Goal: Task Accomplishment & Management: Use online tool/utility

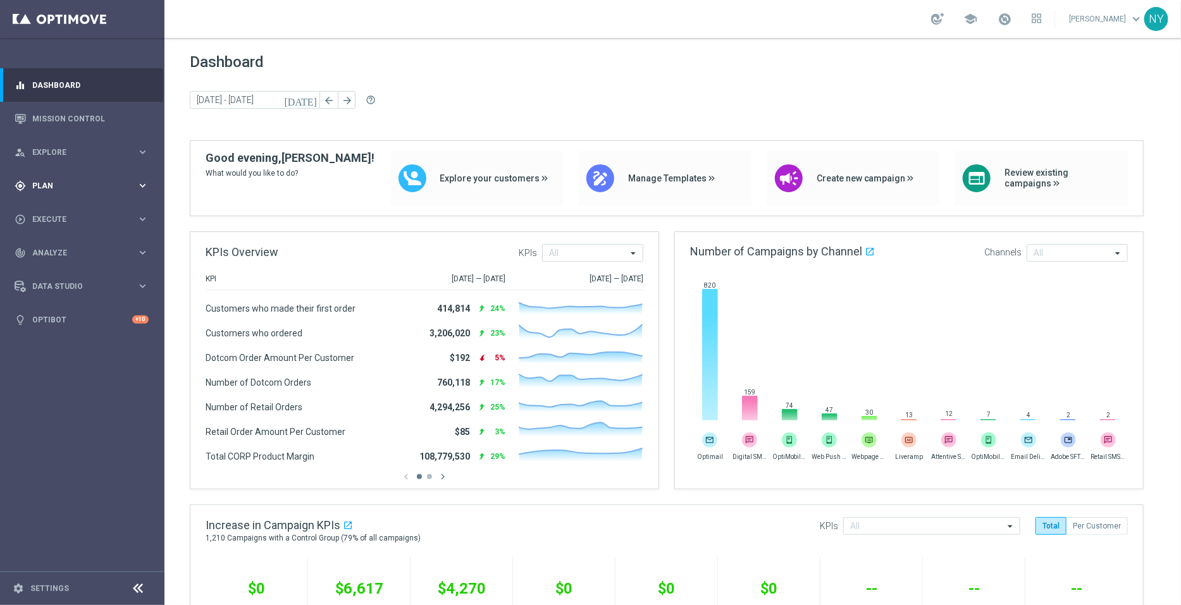
click at [38, 185] on span "Plan" at bounding box center [84, 186] width 104 height 8
click at [57, 249] on span "Templates" at bounding box center [79, 250] width 90 height 8
click at [61, 264] on link "Optimail" at bounding box center [85, 269] width 92 height 10
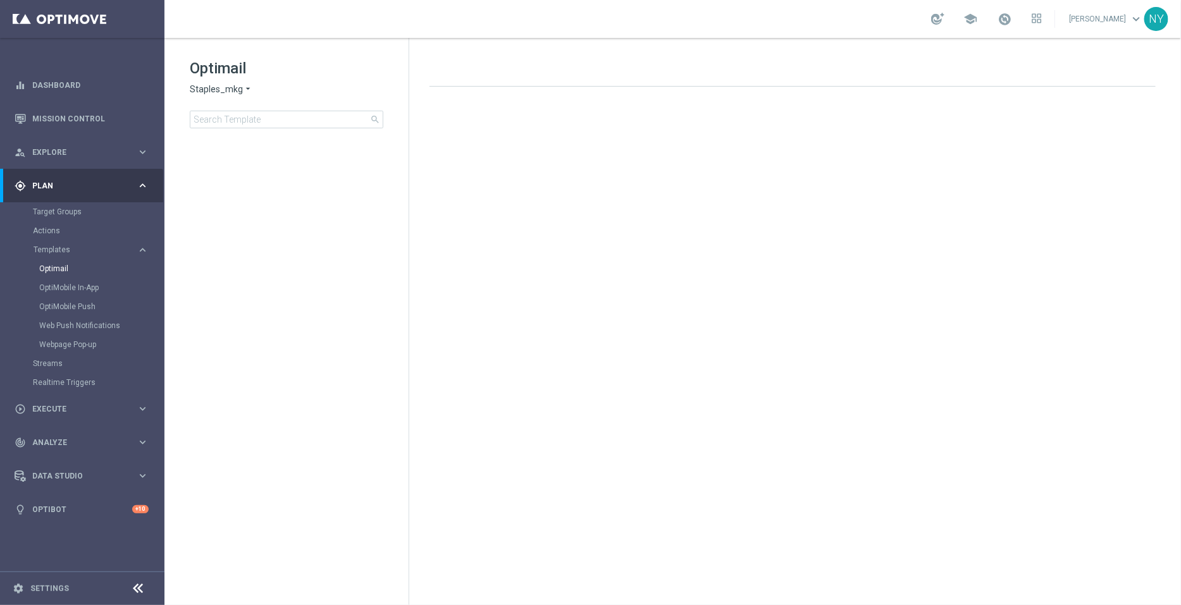
click at [224, 87] on span "Staples_mkg" at bounding box center [216, 89] width 53 height 12
click at [0, 0] on span "Staples_mkt_trn" at bounding box center [0, 0] width 0 height 0
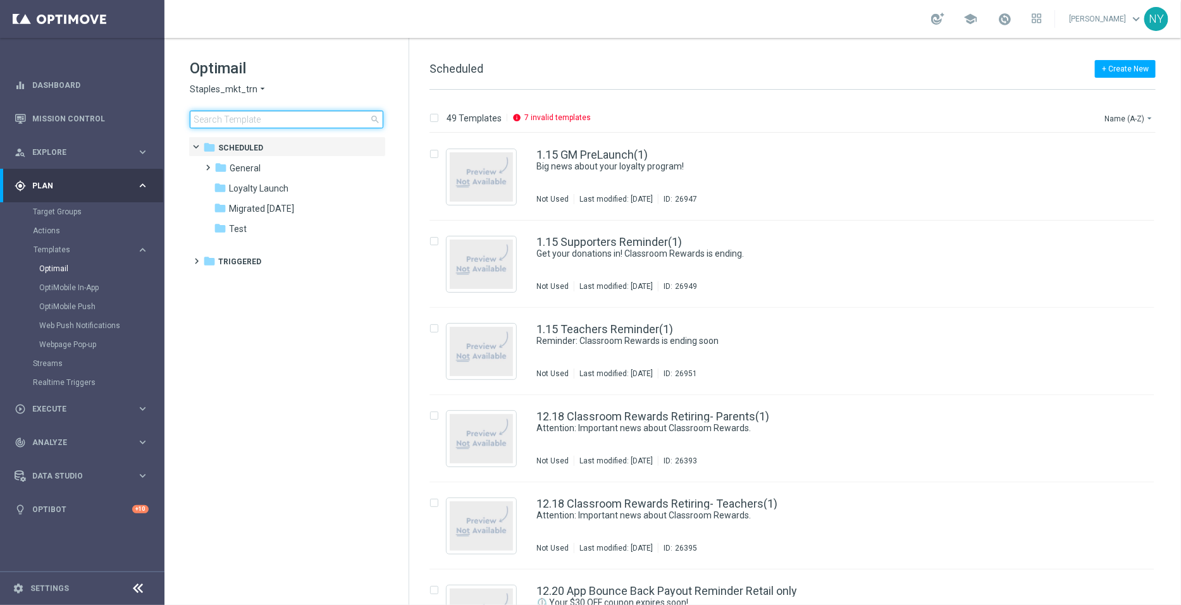
click at [300, 121] on input at bounding box center [287, 120] width 194 height 18
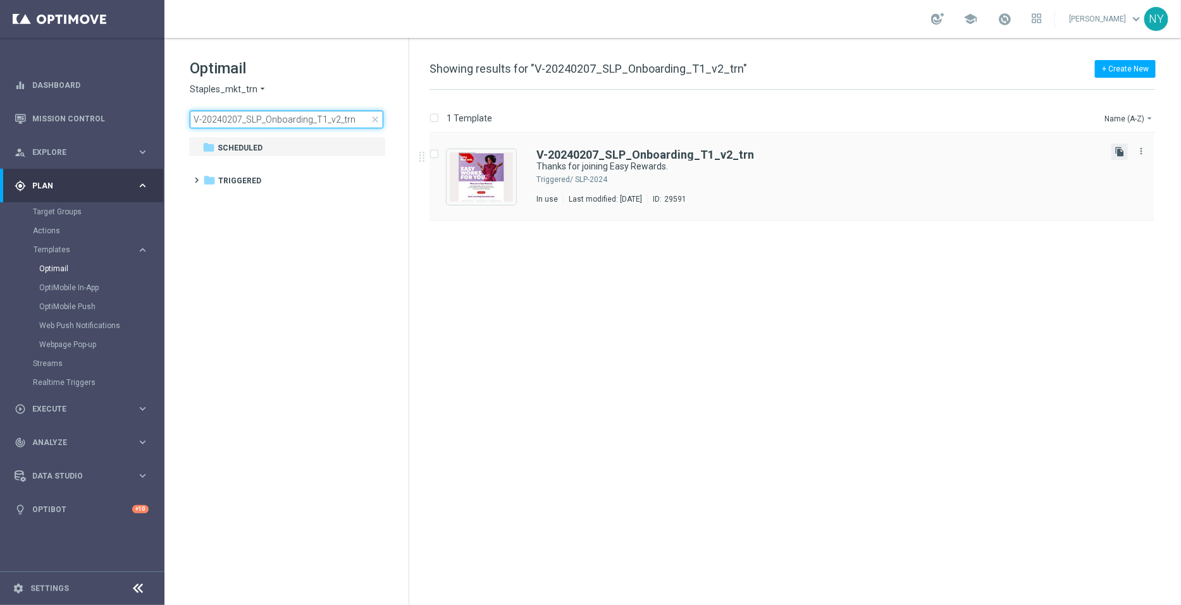
type input "V-20240207_SLP_Onboarding_T1_v2_trn"
click at [1117, 150] on icon "file_copy" at bounding box center [1119, 152] width 10 height 10
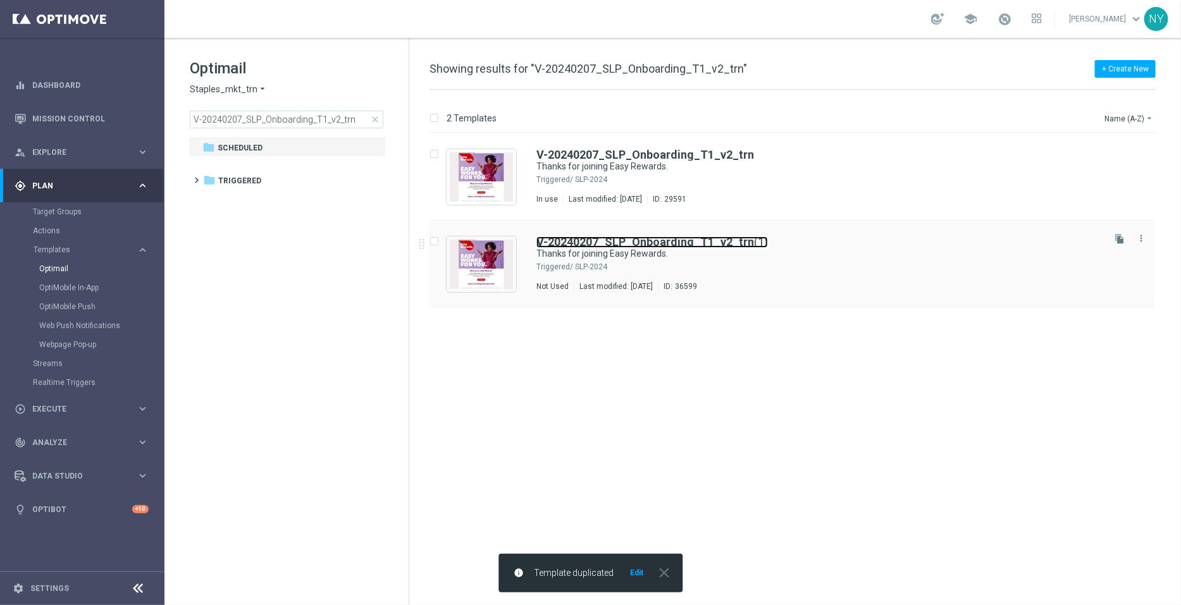
click at [642, 242] on b "V-20240207_SLP_Onboarding_T1_v2_trn" at bounding box center [645, 241] width 218 height 13
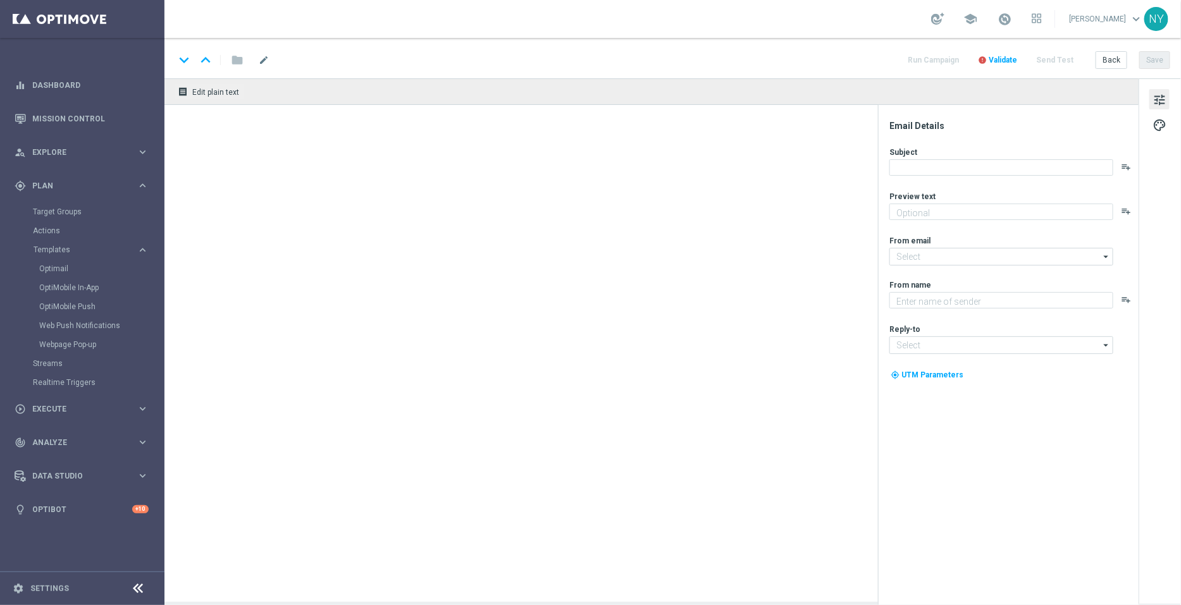
type textarea "Time to start earning points!"
type input "[EMAIL_ADDRESS][DOMAIN_NAME]"
type textarea "Staples"
type input "[EMAIL_ADDRESS][DOMAIN_NAME]"
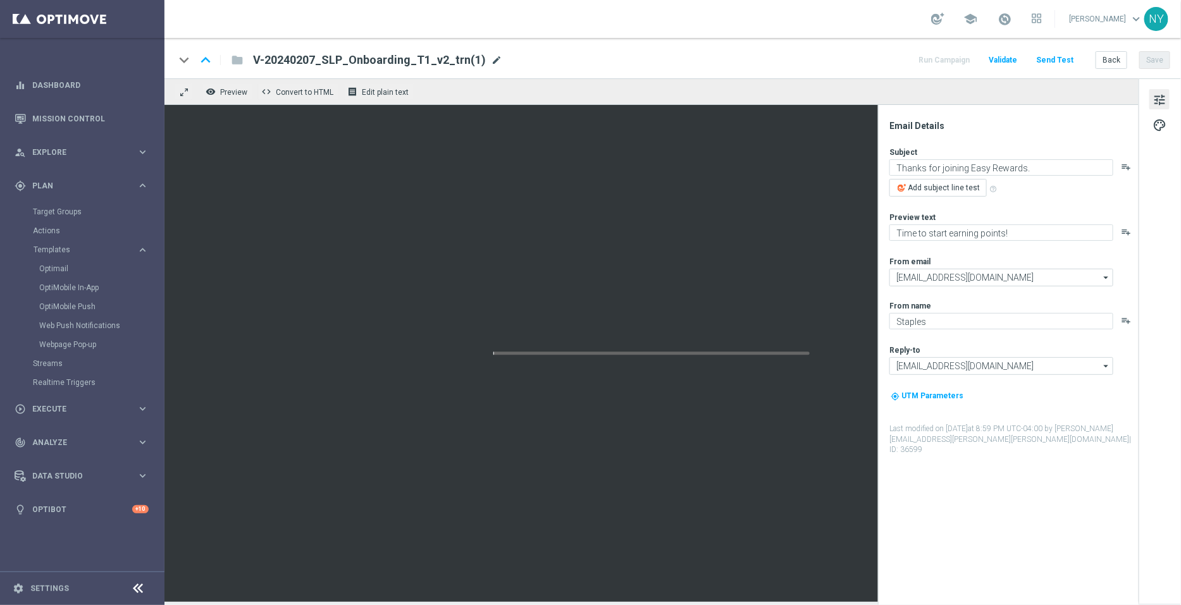
click at [491, 58] on span "mode_edit" at bounding box center [496, 59] width 11 height 11
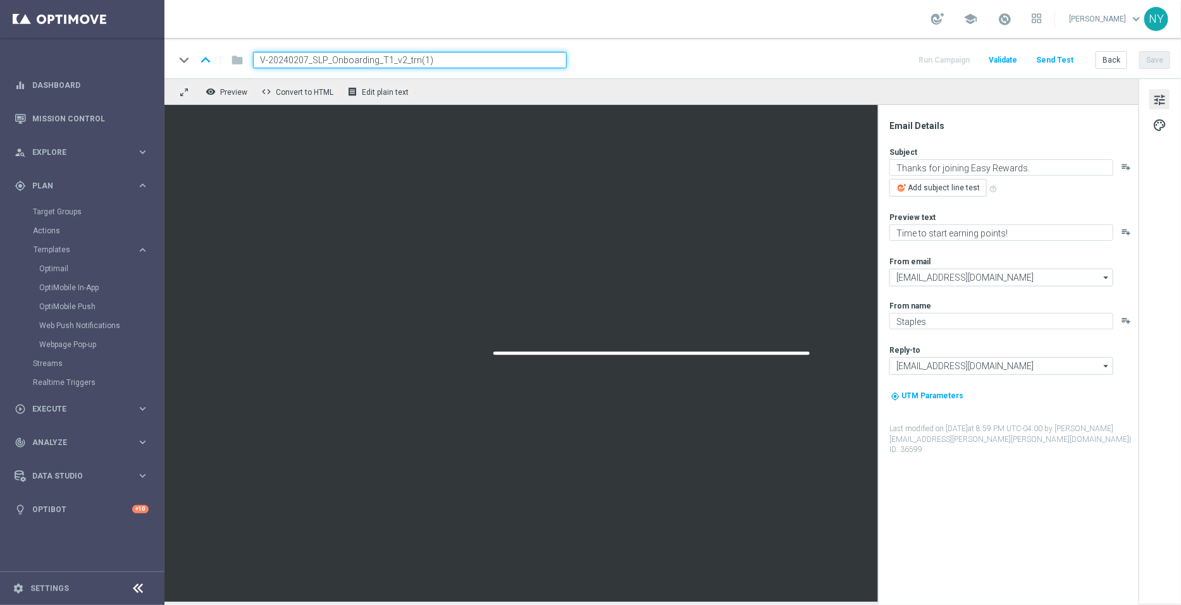
click at [443, 58] on input "V-20240207_SLP_Onboarding_T1_v2_trn(1)" at bounding box center [410, 60] width 314 height 16
click at [406, 58] on input "V-20240207_SLP_Onboarding_T1_v2_trn" at bounding box center [410, 60] width 314 height 16
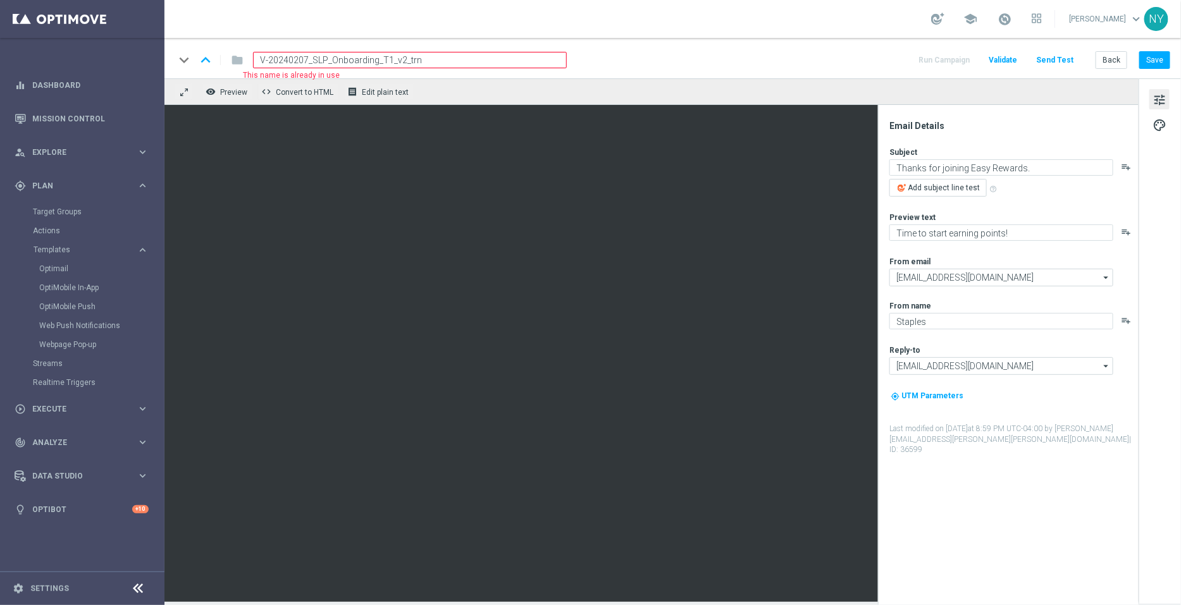
click at [433, 61] on input "V-20240207_SLP_Onboarding_T1_v2_trn" at bounding box center [410, 60] width 314 height 16
paste input "DealDays2"
click at [416, 59] on input "V-20240207_SLP_Onboarding_T1_v2_trnDealDays2" at bounding box center [410, 60] width 314 height 16
drag, startPoint x: 465, startPoint y: 58, endPoint x: 416, endPoint y: 58, distance: 48.7
click at [416, 58] on input "V-20240207_SLP_Onboarding_T1_v2_trn_DealDays2" at bounding box center [410, 60] width 314 height 16
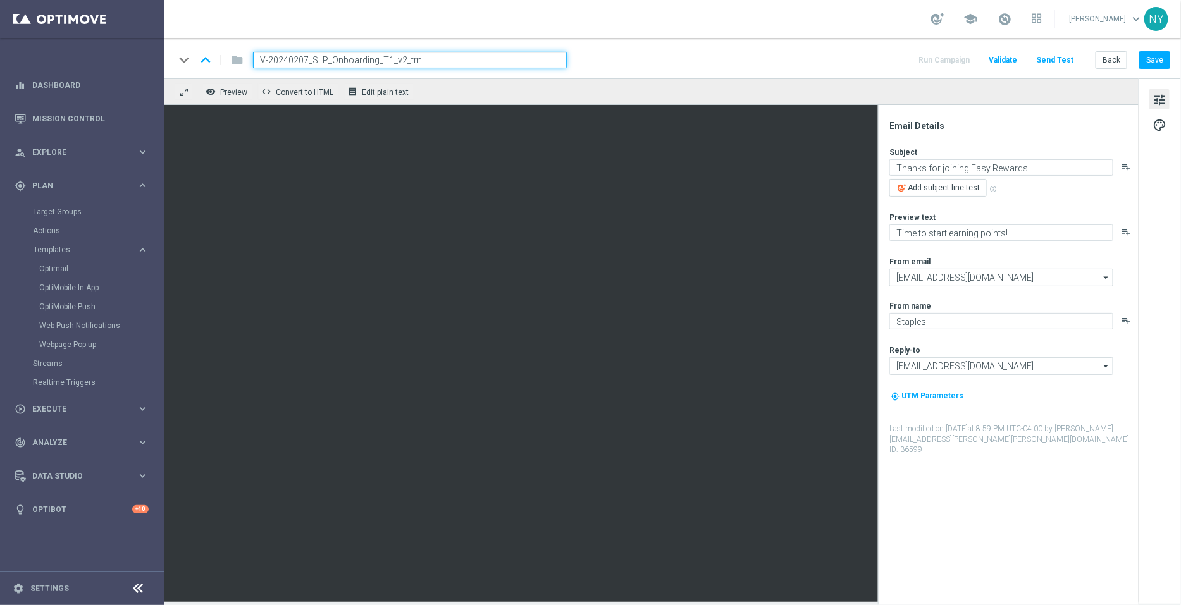
click at [400, 59] on input "V-20240207_SLP_Onboarding_T1_v2_trn" at bounding box center [410, 60] width 314 height 16
paste input "DealDays2_"
click at [1161, 61] on button "Save" at bounding box center [1154, 60] width 31 height 18
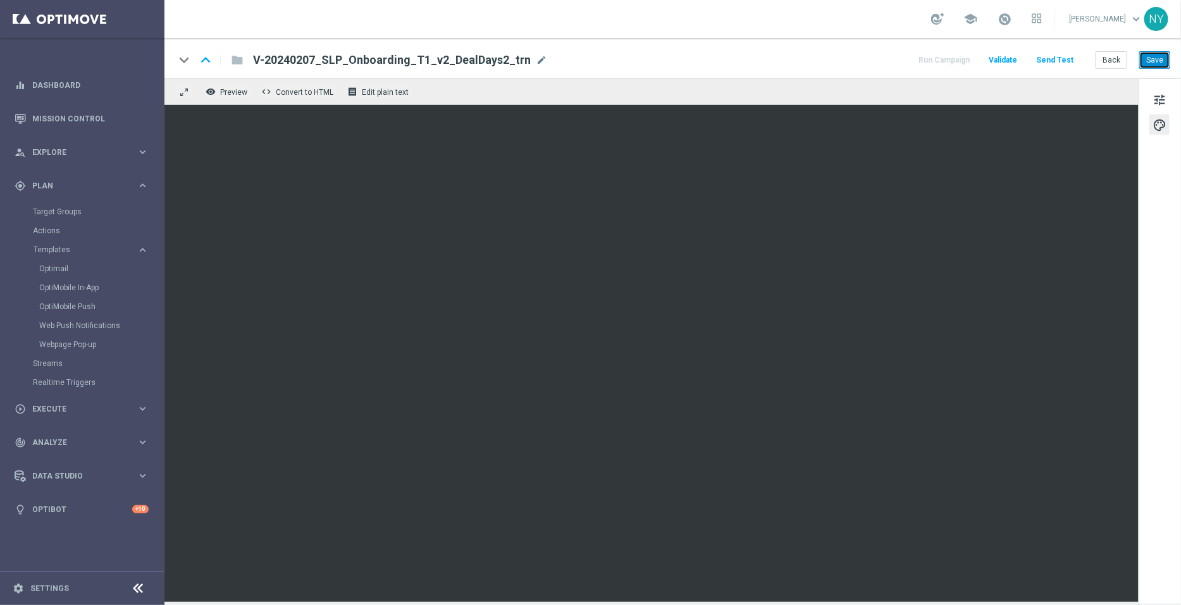
click at [1153, 62] on button "Save" at bounding box center [1154, 60] width 31 height 18
click at [536, 61] on span "mode_edit" at bounding box center [541, 59] width 11 height 11
drag, startPoint x: 466, startPoint y: 58, endPoint x: 445, endPoint y: 58, distance: 20.2
click at [445, 58] on input "V-20240207_SLP_Onboarding_T1_v2_DealDays2_trn" at bounding box center [410, 60] width 314 height 16
click at [406, 57] on input "V-20240207_SLP_Onboarding_T1_v2_DealDays2" at bounding box center [410, 60] width 314 height 16
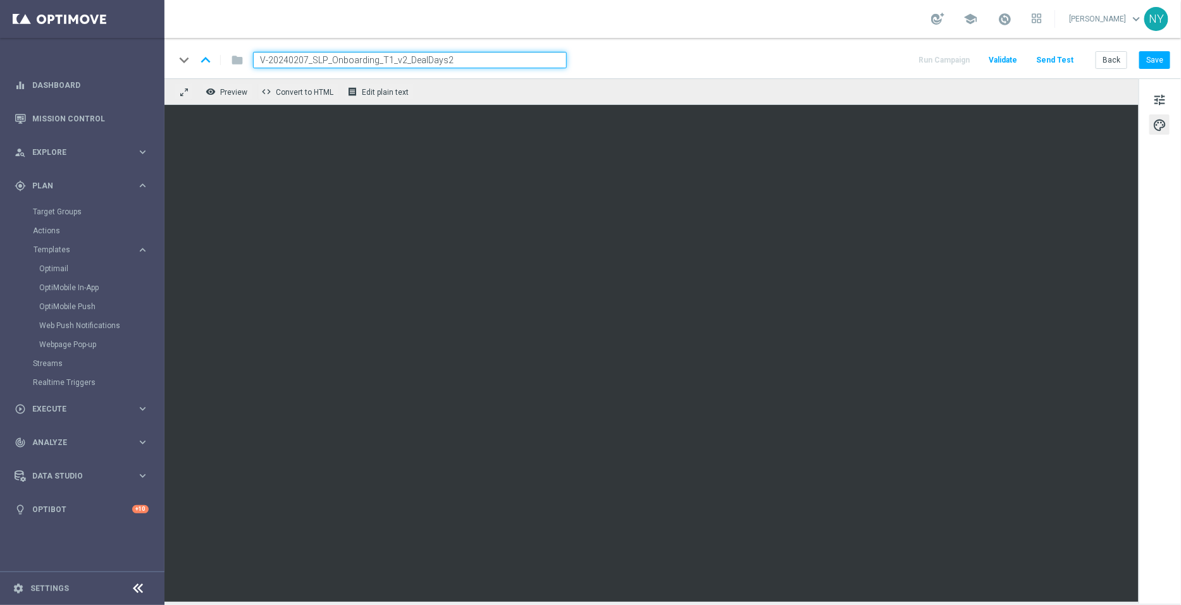
paste input "_trn"
click at [408, 58] on input "V-20240207_SLP_Onboarding_T1_v2__trnDealDays2" at bounding box center [410, 60] width 314 height 16
click at [417, 63] on input "V-20240207_SLP_Onboarding_T1_v2_trnDealDays2" at bounding box center [410, 60] width 314 height 16
type input "V-20240207_SLP_Onboarding_T1_v2_trn_DealDays2"
click at [1157, 57] on button "Save" at bounding box center [1154, 60] width 31 height 18
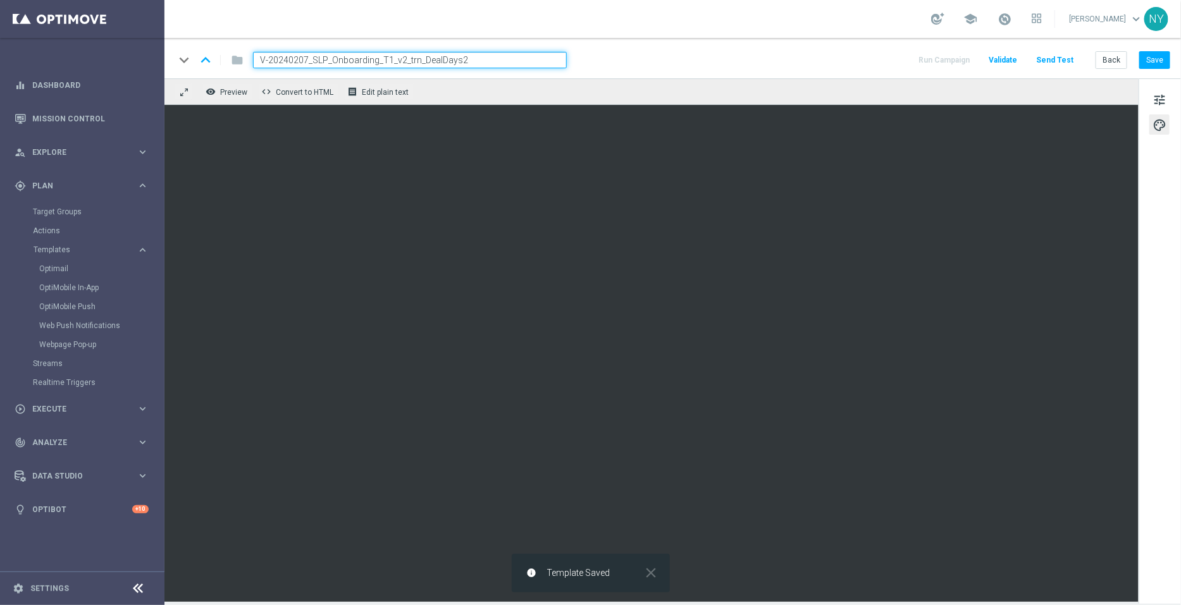
drag, startPoint x: 503, startPoint y: 65, endPoint x: 201, endPoint y: 44, distance: 302.4
click at [201, 44] on div "keyboard_arrow_down keyboard_arrow_up folder V-20240207_SLP_Onboarding_T1_v2_tr…" at bounding box center [672, 58] width 1016 height 40
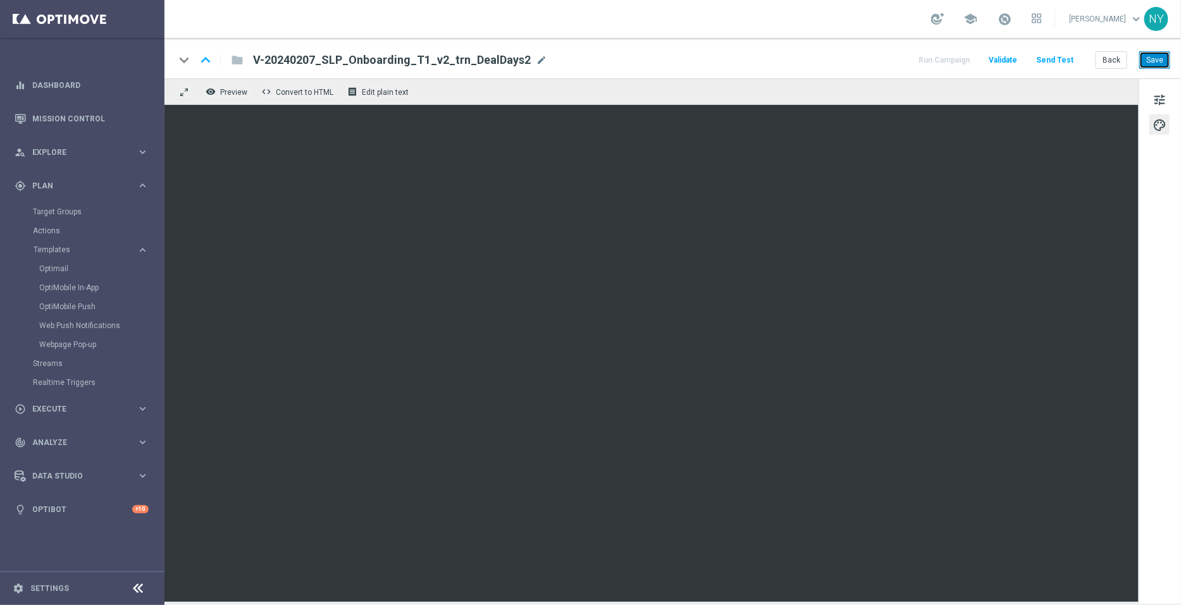
click at [1152, 54] on button "Save" at bounding box center [1154, 60] width 31 height 18
click at [1058, 59] on button "Send Test" at bounding box center [1054, 60] width 41 height 17
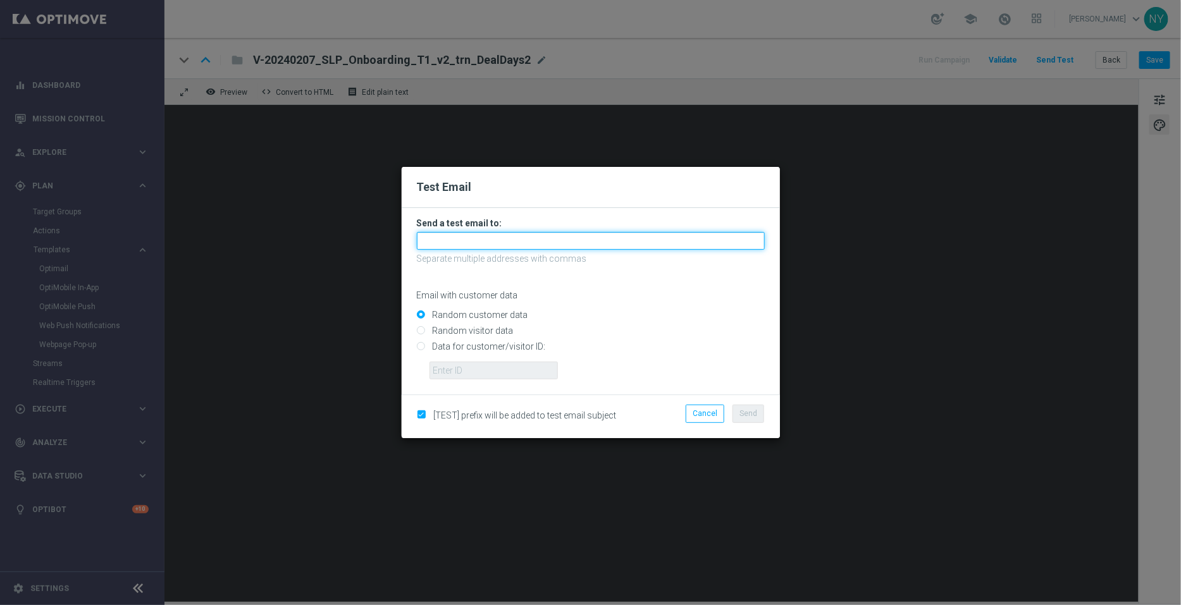
click at [445, 240] on input "text" at bounding box center [591, 241] width 348 height 18
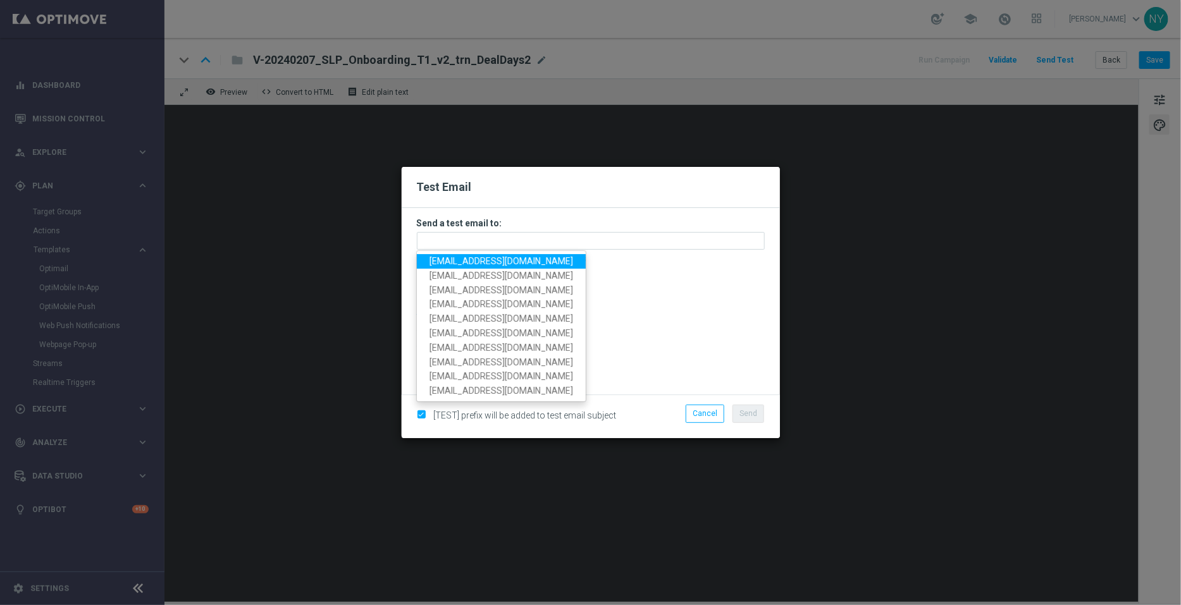
click at [462, 264] on span "[EMAIL_ADDRESS][DOMAIN_NAME]" at bounding box center [501, 261] width 144 height 10
type input "[EMAIL_ADDRESS][DOMAIN_NAME]"
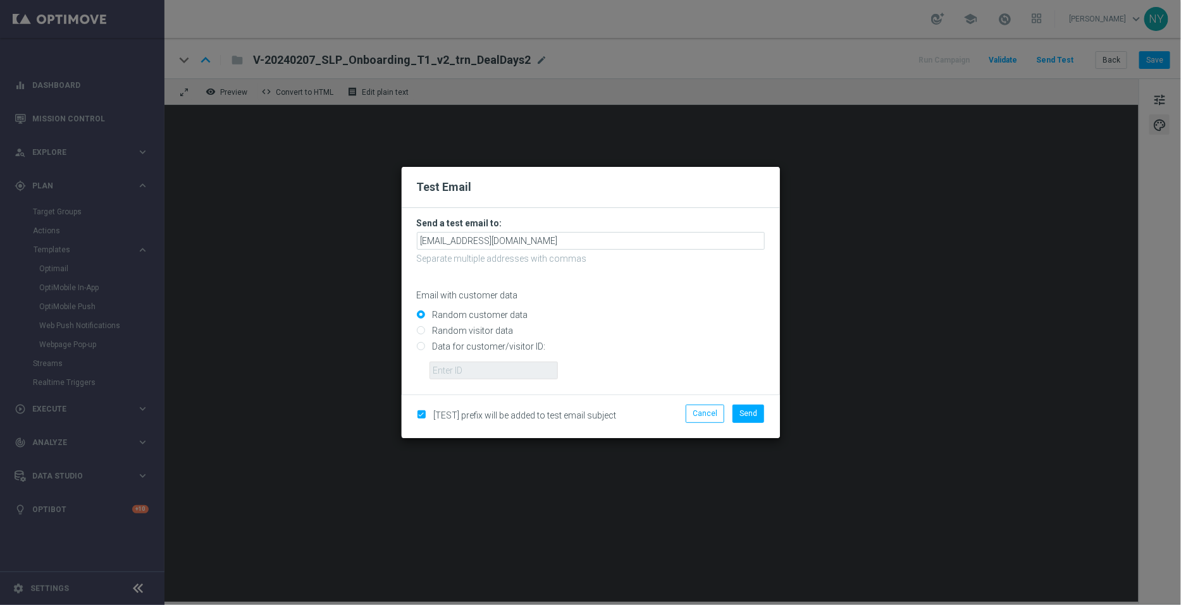
click at [422, 349] on input "Data for customer/visitor ID:" at bounding box center [591, 352] width 348 height 18
radio input "true"
click at [452, 376] on input "text" at bounding box center [493, 371] width 128 height 18
paste input "10000006208"
type input "10000006208"
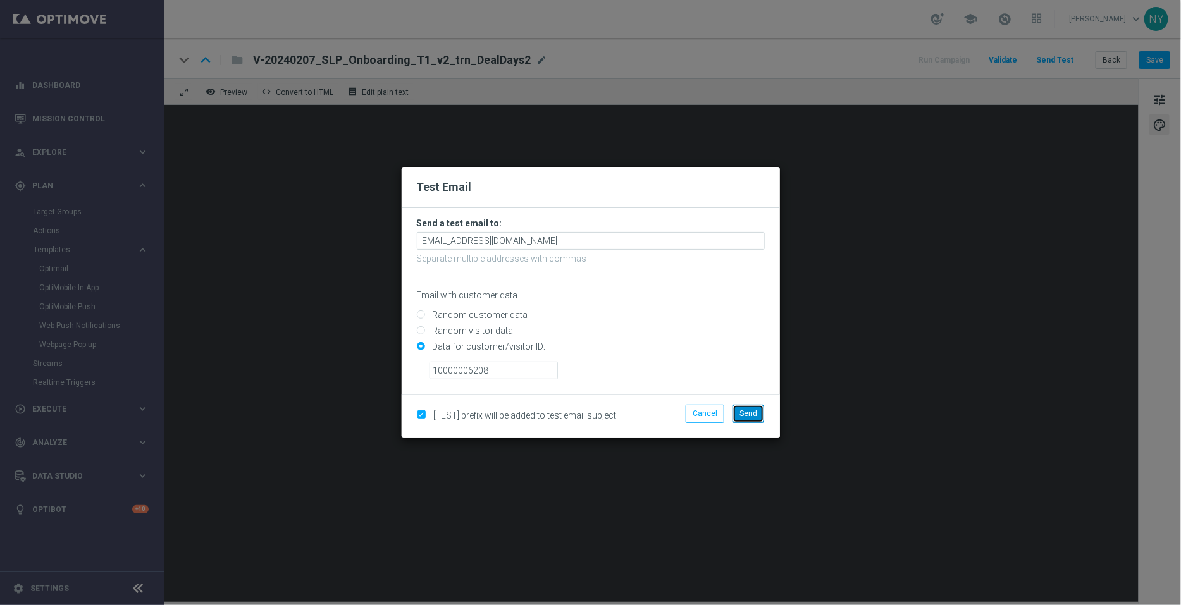
drag, startPoint x: 748, startPoint y: 408, endPoint x: 798, endPoint y: 121, distance: 290.7
click at [748, 408] on button "Send" at bounding box center [748, 414] width 32 height 18
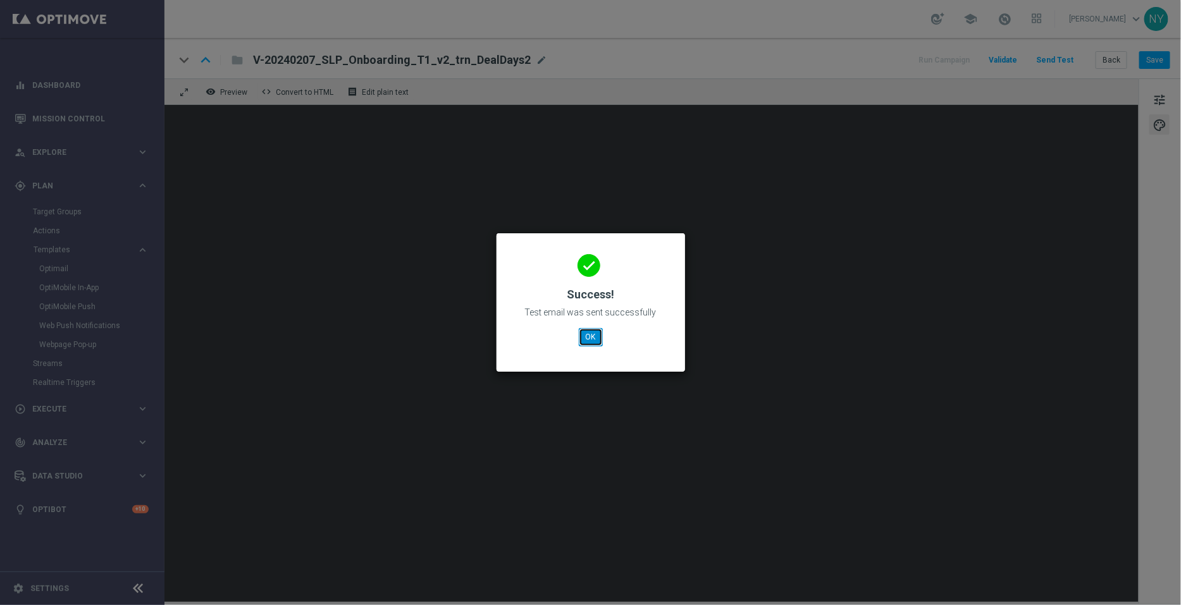
click at [586, 335] on button "OK" at bounding box center [591, 337] width 24 height 18
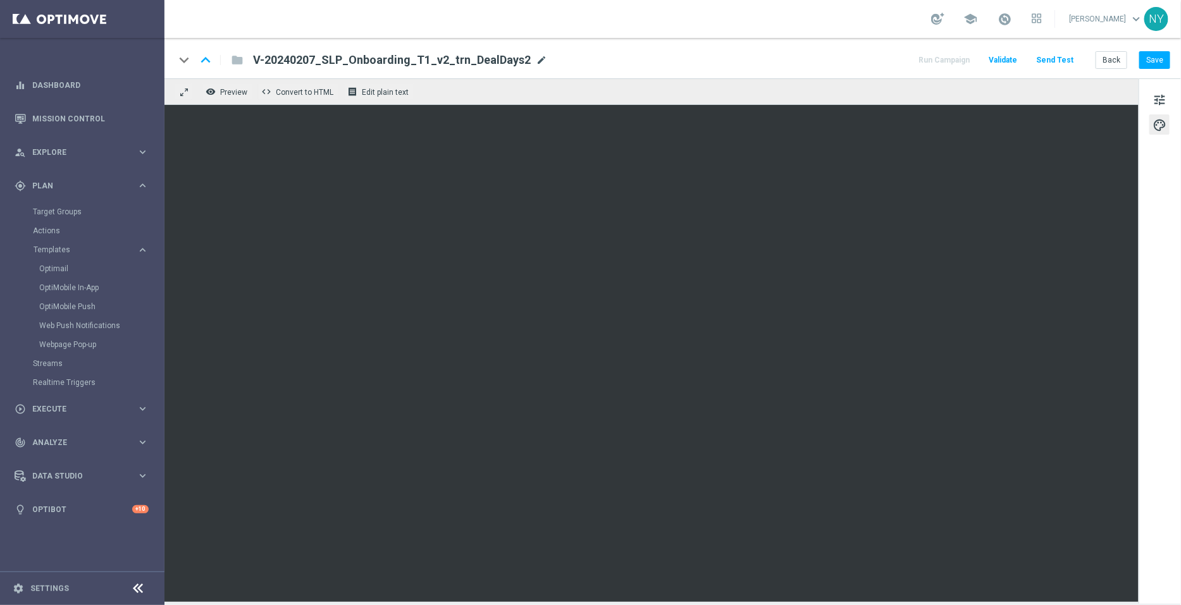
click at [536, 58] on span "mode_edit" at bounding box center [541, 59] width 11 height 11
click at [521, 58] on input "V-20240207_SLP_Onboarding_T1_v2_trn_DealDays2" at bounding box center [410, 60] width 314 height 16
drag, startPoint x: 505, startPoint y: 61, endPoint x: 200, endPoint y: 40, distance: 305.6
click at [200, 40] on div "keyboard_arrow_down keyboard_arrow_up folder V-20240207_SLP_Onboarding_T1_v2_tr…" at bounding box center [672, 58] width 1016 height 40
click at [1111, 57] on button "Back" at bounding box center [1112, 60] width 32 height 18
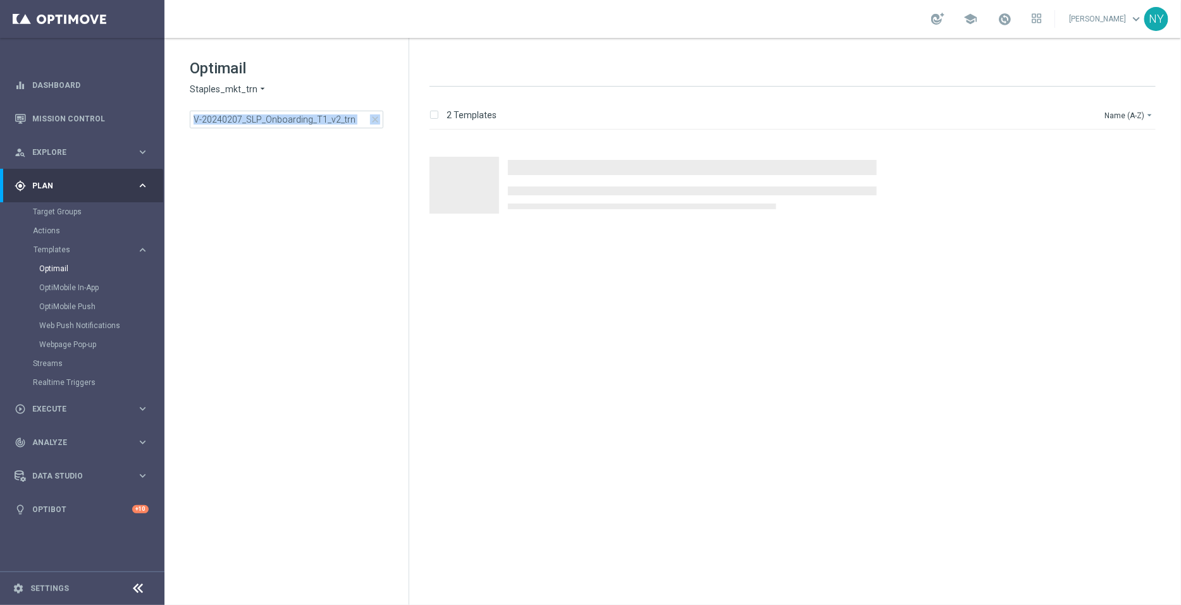
drag, startPoint x: 357, startPoint y: 101, endPoint x: 188, endPoint y: 113, distance: 168.6
click at [188, 113] on div "Optimail Staples_mkt_trn arrow_drop_down × Staples_mkt_trn V-20240207_SLP_Onboa…" at bounding box center [286, 125] width 244 height 174
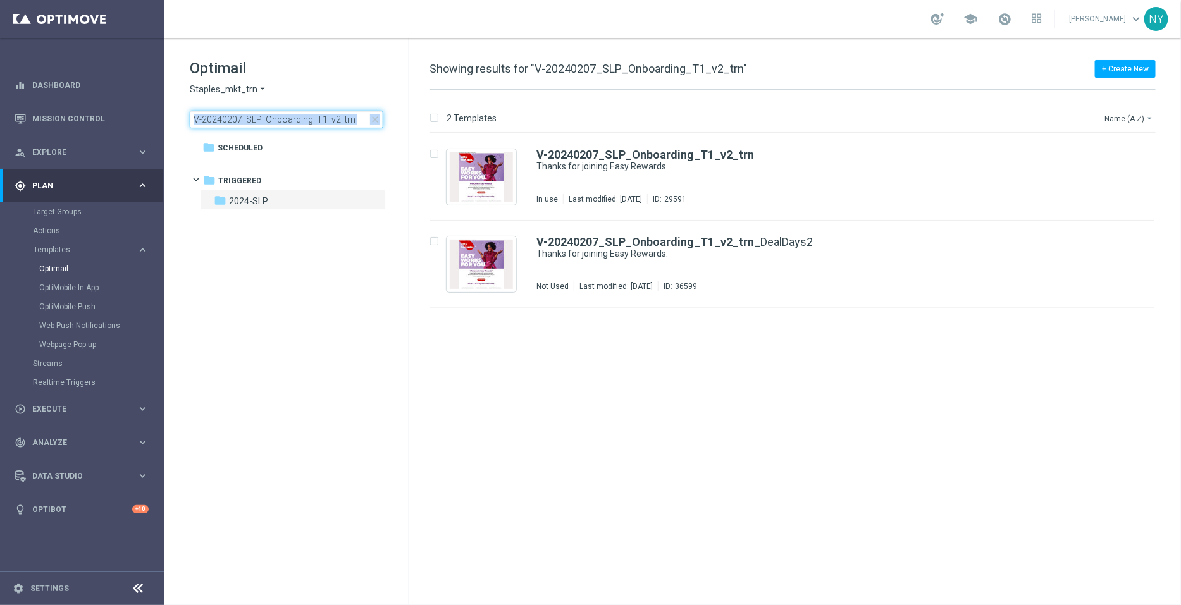
click at [349, 116] on input "V-20240207_SLP_Onboarding_T1_v2_trn" at bounding box center [287, 120] width 194 height 18
drag, startPoint x: 352, startPoint y: 118, endPoint x: 166, endPoint y: 118, distance: 186.0
click at [166, 118] on div "Optimail Staples_mkt_trn arrow_drop_down × Staples_mkt_trn V-20240207_SLP_Onboa…" at bounding box center [286, 125] width 244 height 174
type input "Points Earned/Redeemed - Trigger_NEW_EXISTING"
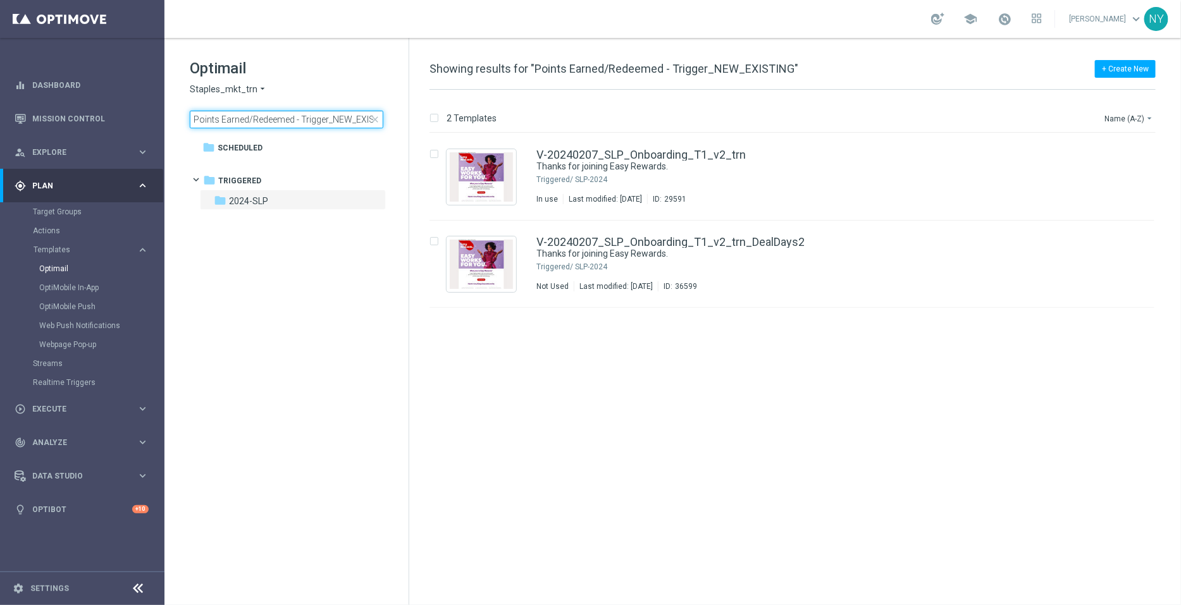
scroll to position [0, 18]
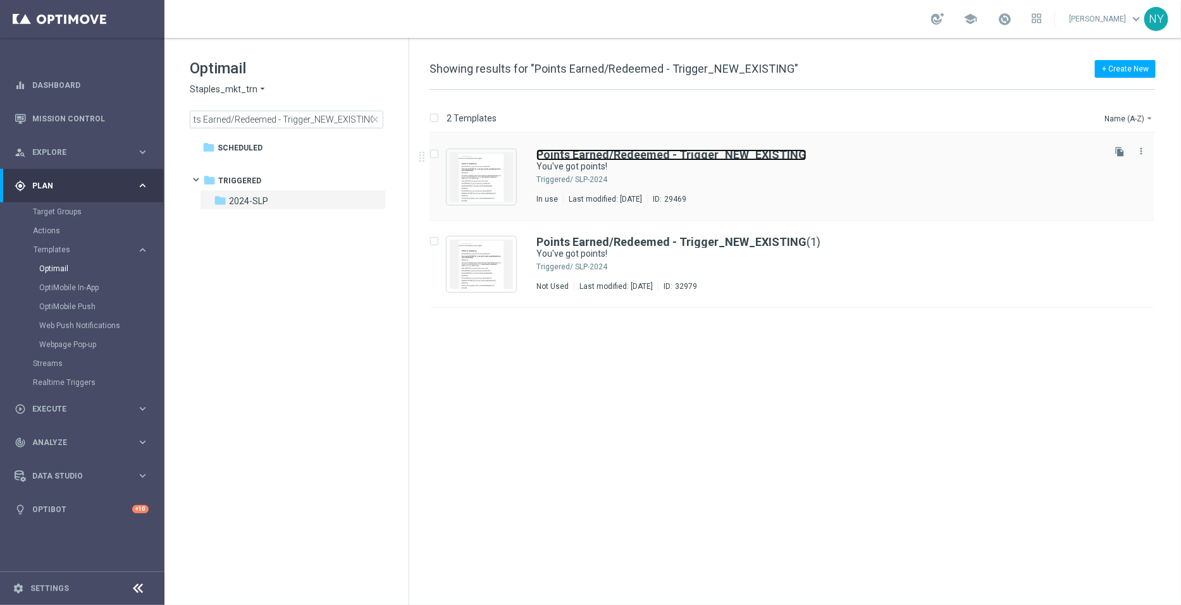
click at [746, 151] on b "Points Earned/Redeemed - Trigger_NEW_EXISTING" at bounding box center [671, 154] width 270 height 13
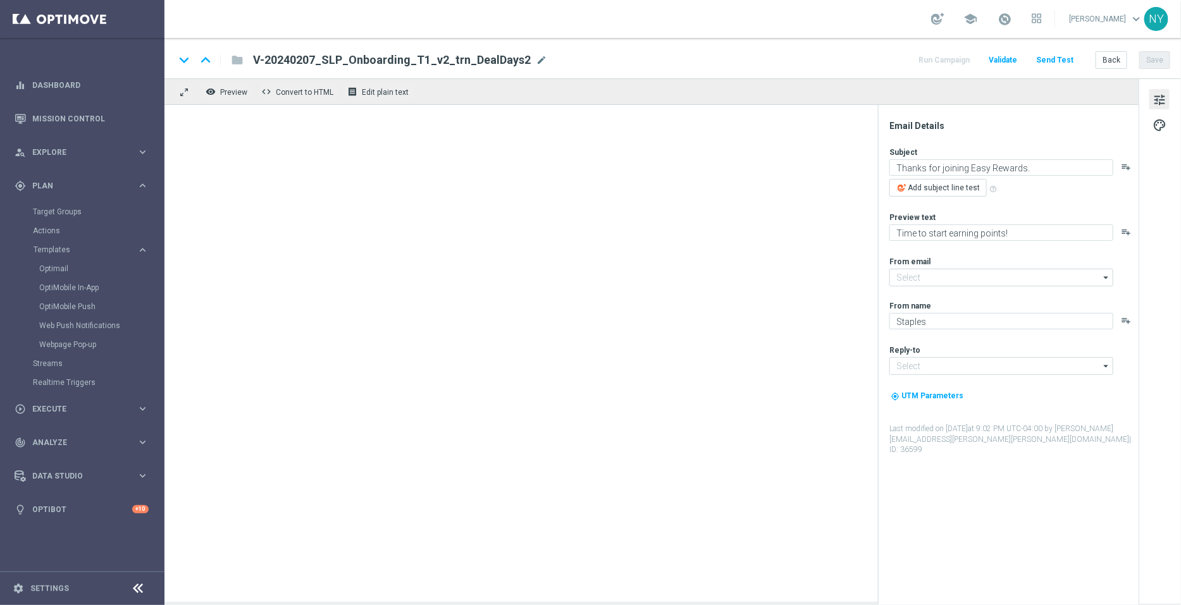
type input "[EMAIL_ADDRESS][DOMAIN_NAME]"
type textarea "You've got points!"
type textarea "And they're ready to redeem."
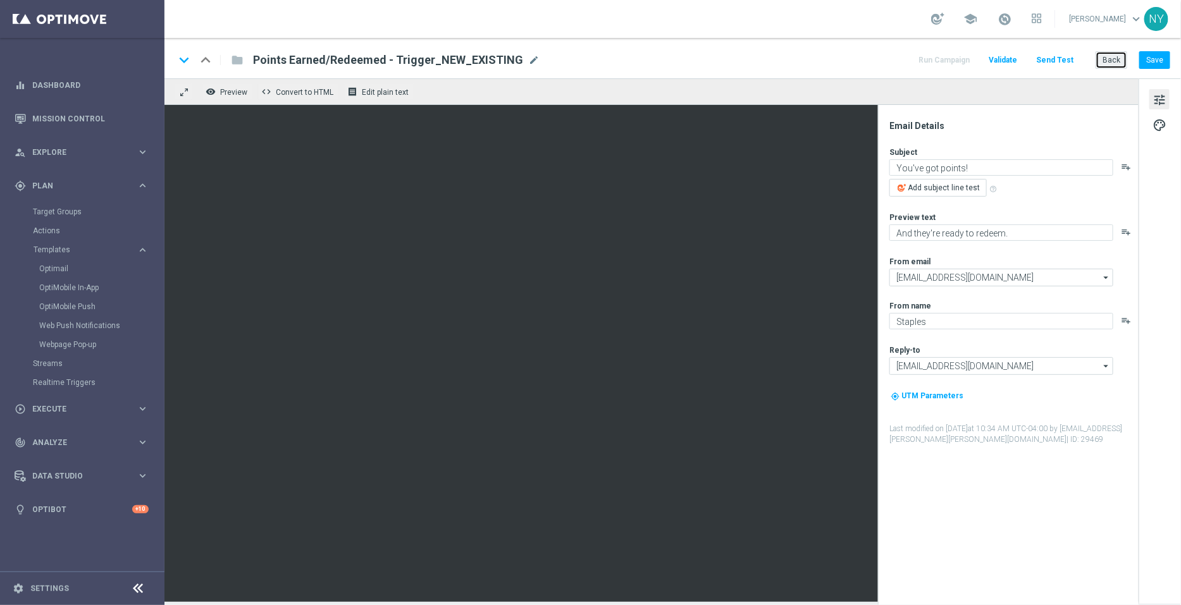
click at [1112, 60] on button "Back" at bounding box center [1112, 60] width 32 height 18
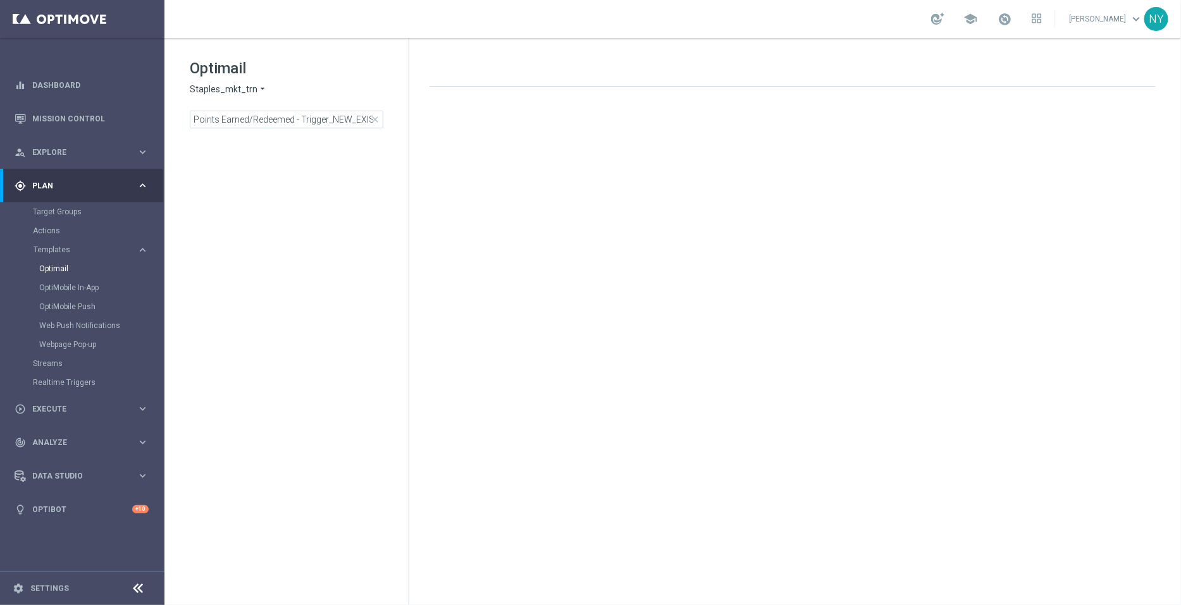
click at [374, 116] on span "close" at bounding box center [375, 119] width 10 height 10
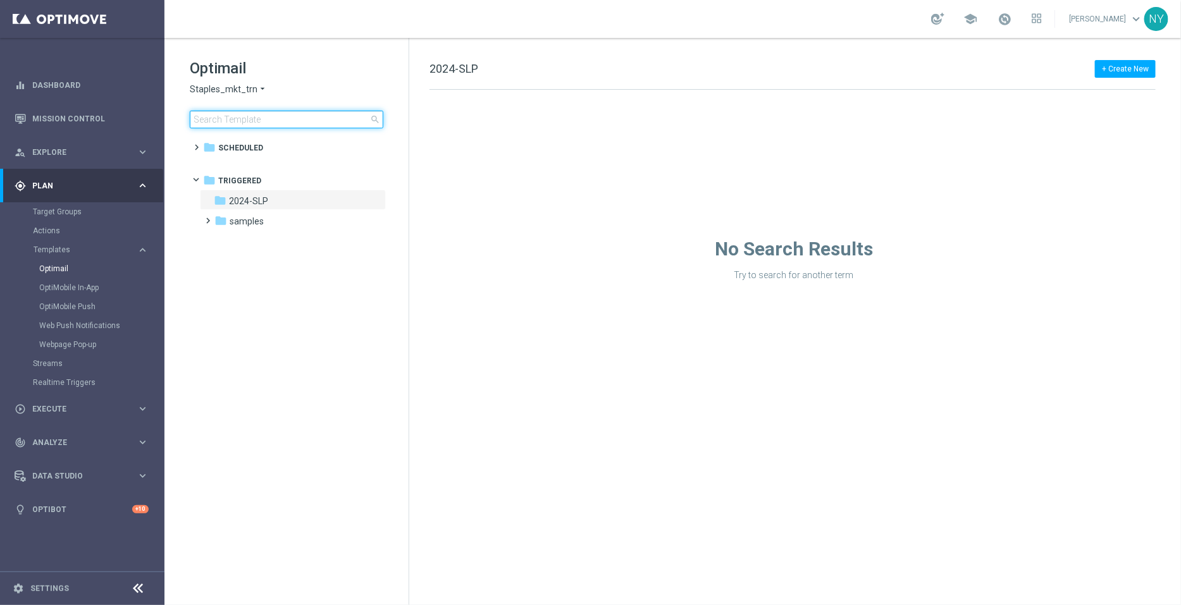
click at [281, 119] on input at bounding box center [287, 120] width 194 height 18
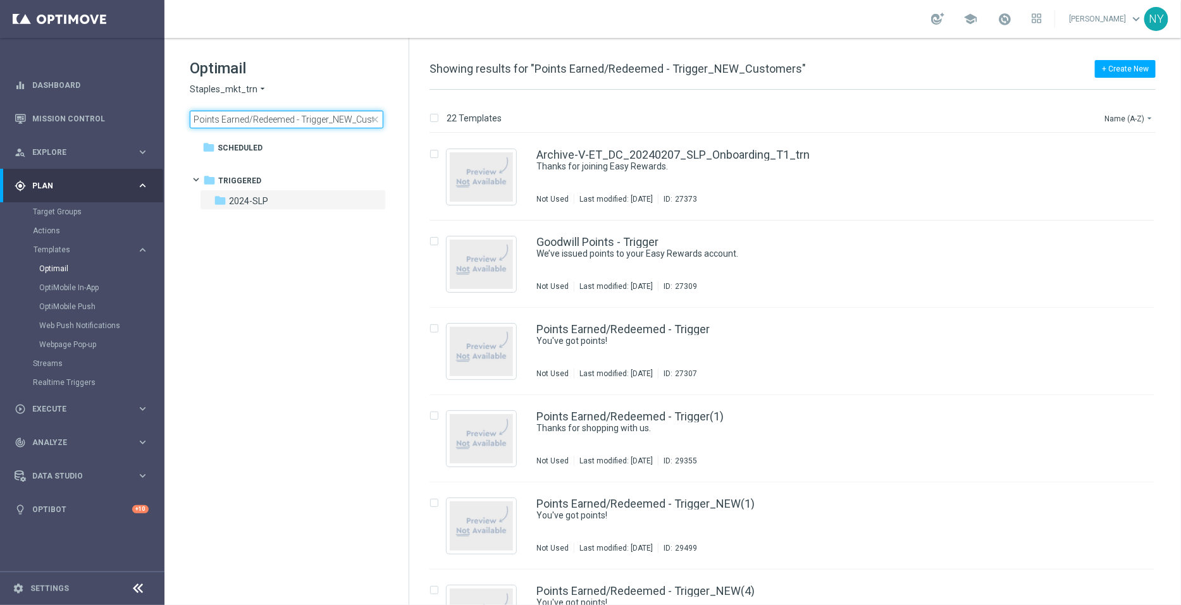
scroll to position [0, 22]
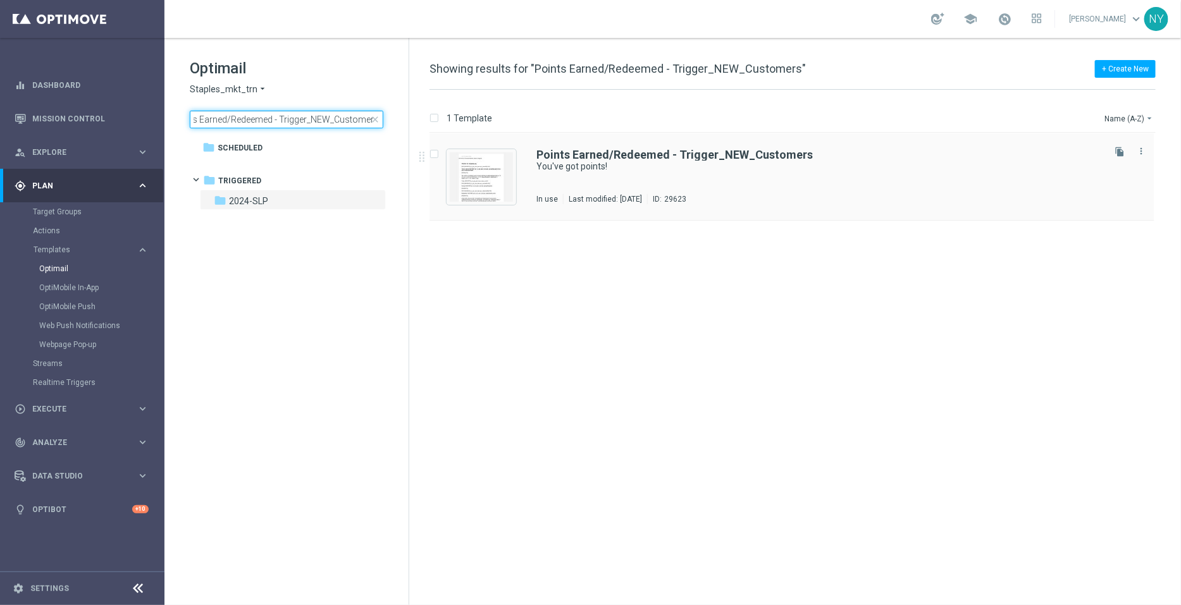
type input "Points Earned/Redeemed - Trigger_NEW_Customers"
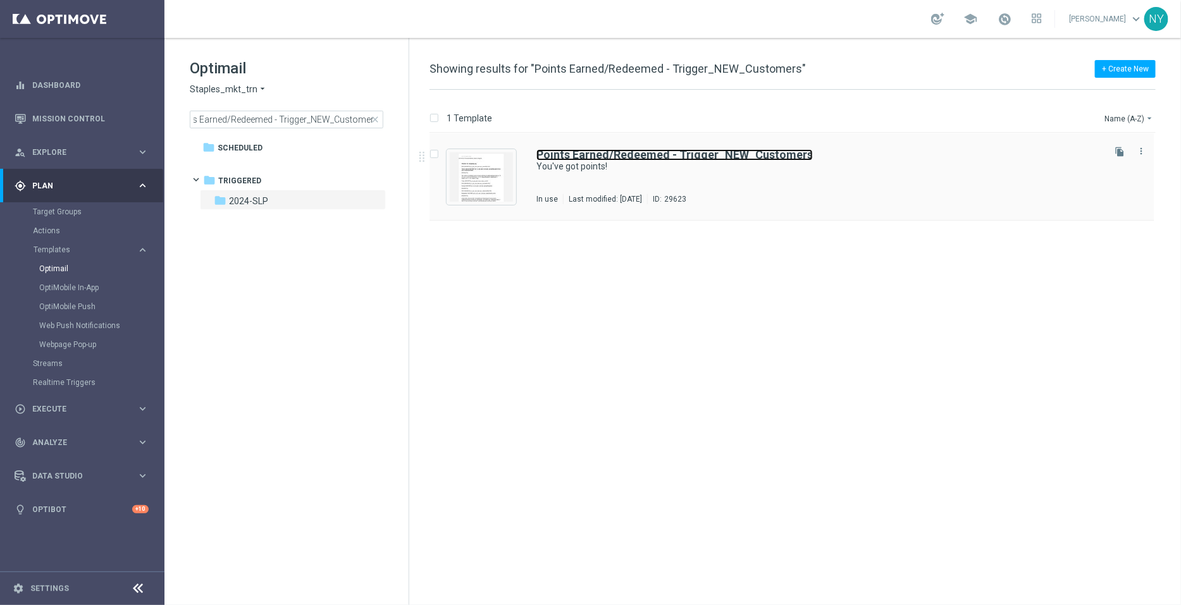
click at [627, 156] on b "Points Earned/Redeemed - Trigger_NEW_Customers" at bounding box center [674, 154] width 276 height 13
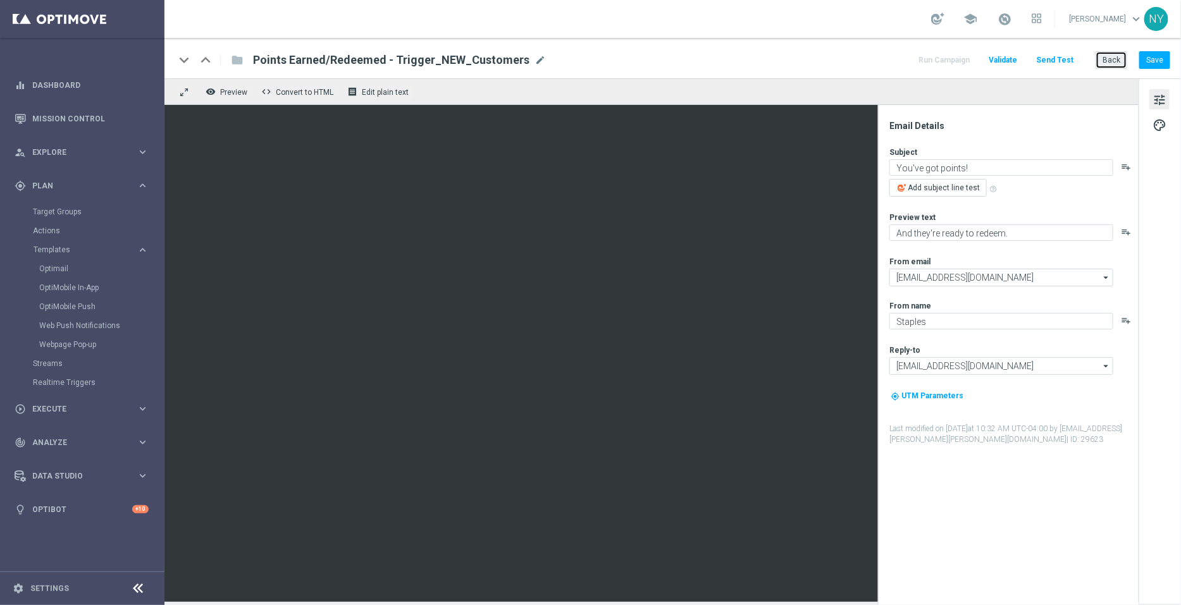
click at [1102, 54] on button "Back" at bounding box center [1112, 60] width 32 height 18
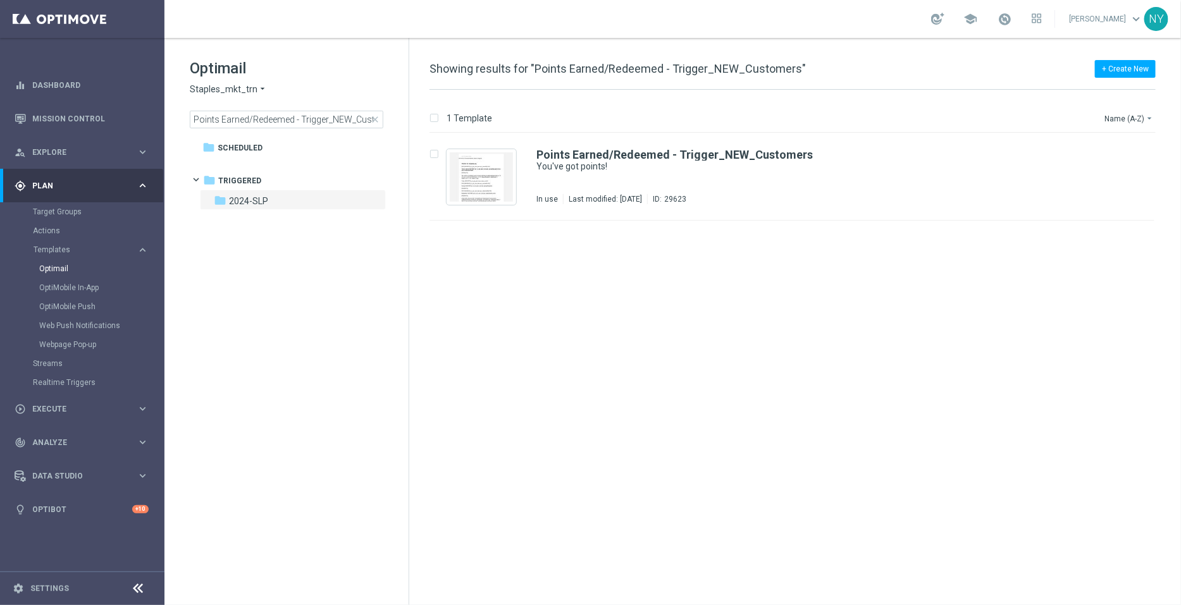
click at [375, 117] on span "close" at bounding box center [375, 119] width 10 height 10
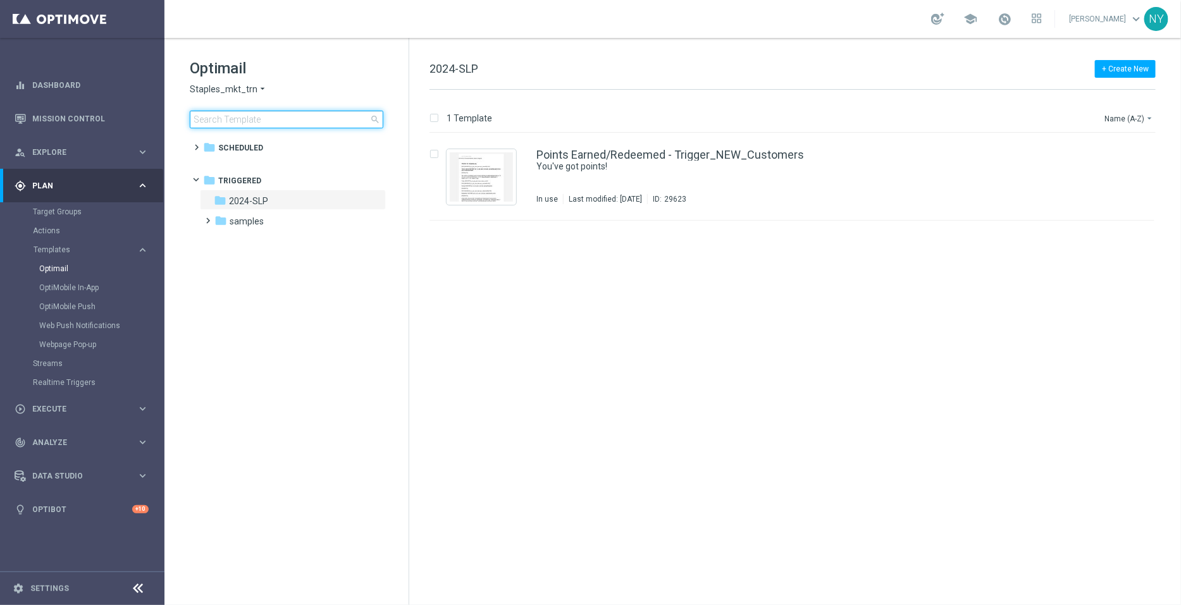
click at [281, 114] on input at bounding box center [287, 120] width 194 height 18
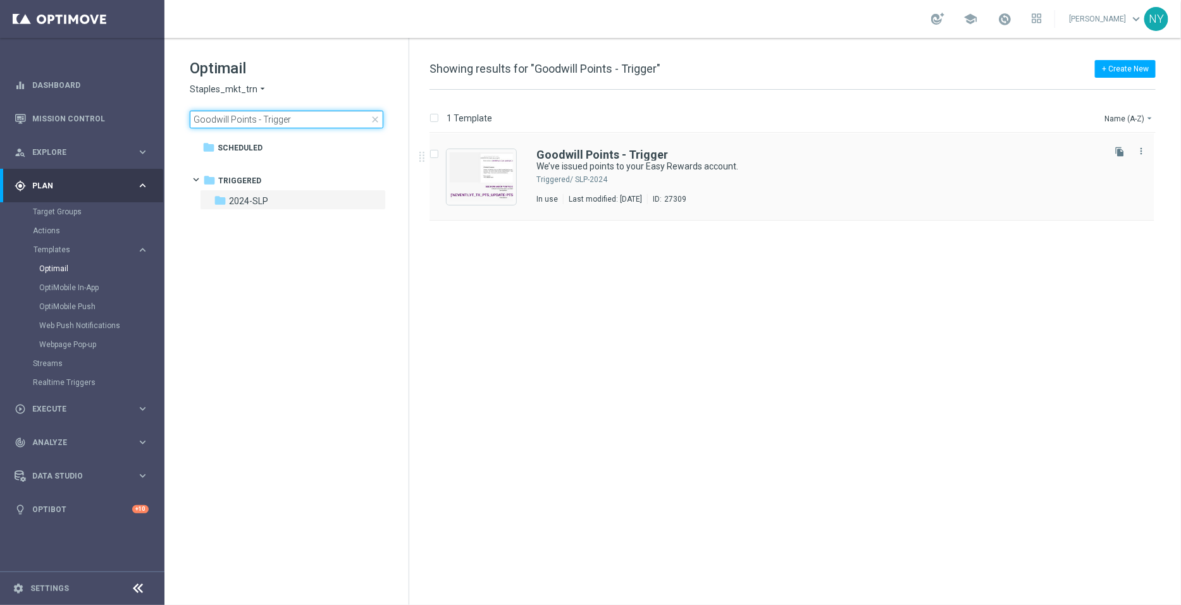
type input "Goodwill Points - Trigger"
click at [617, 154] on b "Goodwill Points - Trigger" at bounding box center [602, 154] width 132 height 13
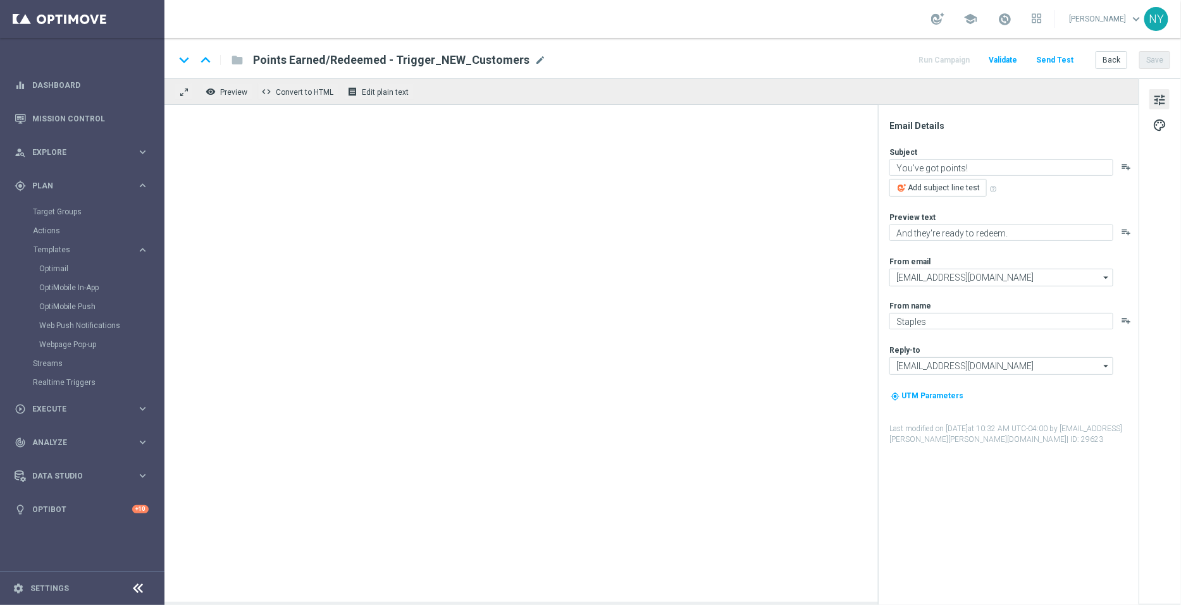
type textarea "We’ve issued points to your Easy Rewards account."
type textarea "Thanks for being an Easy Rewards member."
